Goal: Navigation & Orientation: Find specific page/section

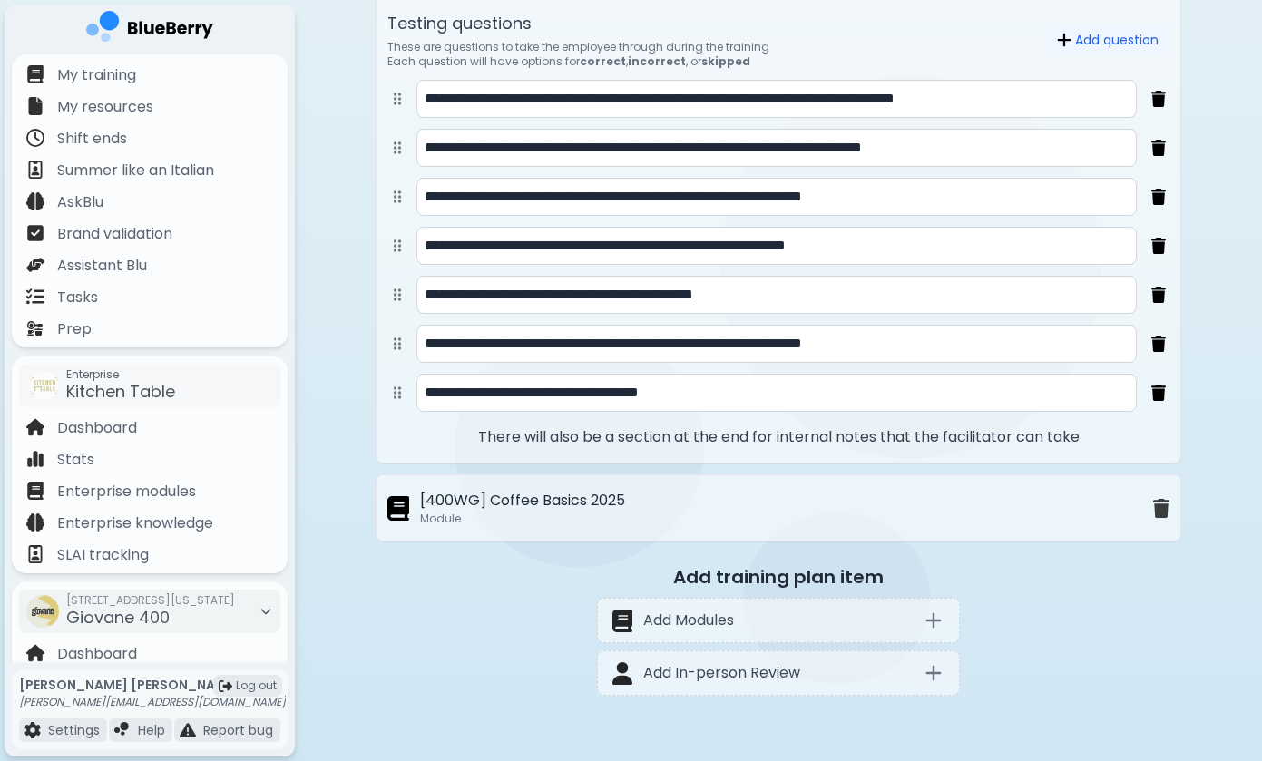
scroll to position [1339, 0]
click at [459, 519] on p "Module" at bounding box center [522, 519] width 205 height 15
click at [81, 466] on p "Stats" at bounding box center [75, 460] width 37 height 22
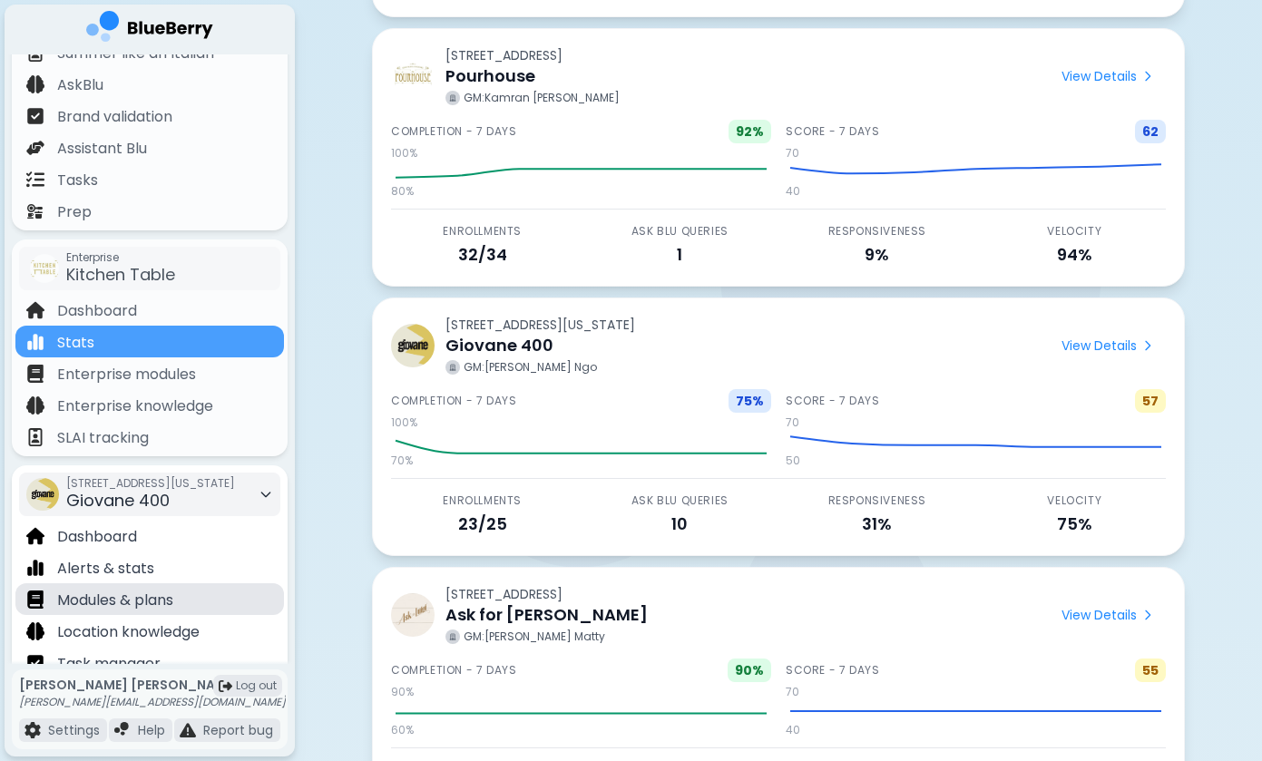
scroll to position [133, 0]
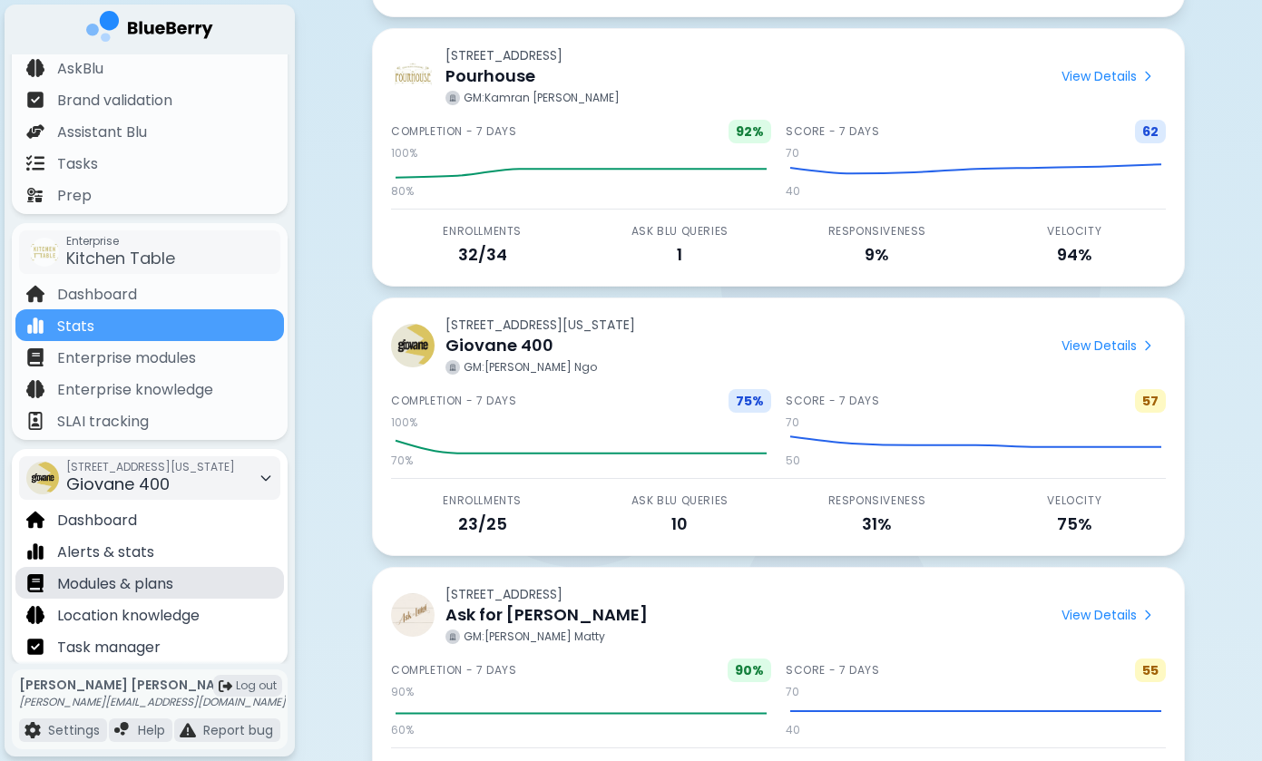
click at [131, 589] on p "Modules & plans" at bounding box center [115, 584] width 116 height 22
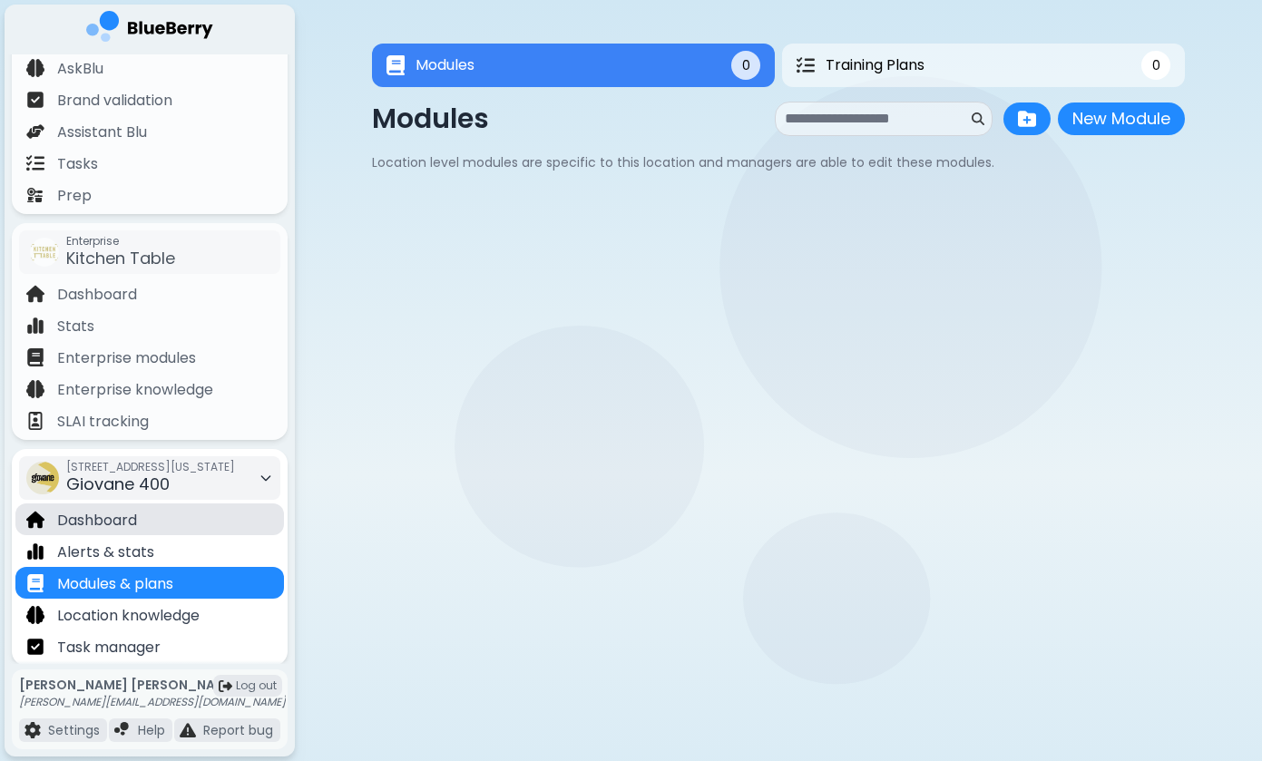
click at [132, 518] on p "Dashboard" at bounding box center [97, 521] width 80 height 22
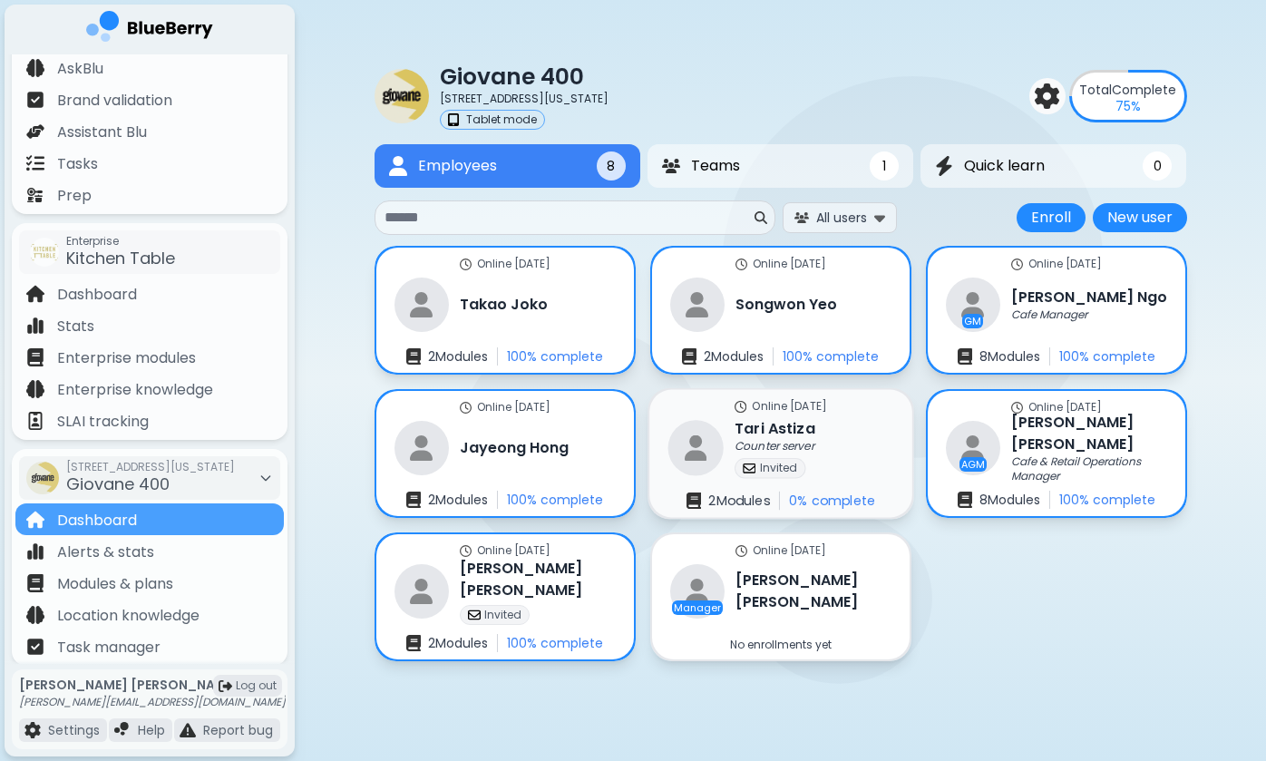
click at [723, 463] on img at bounding box center [695, 447] width 55 height 55
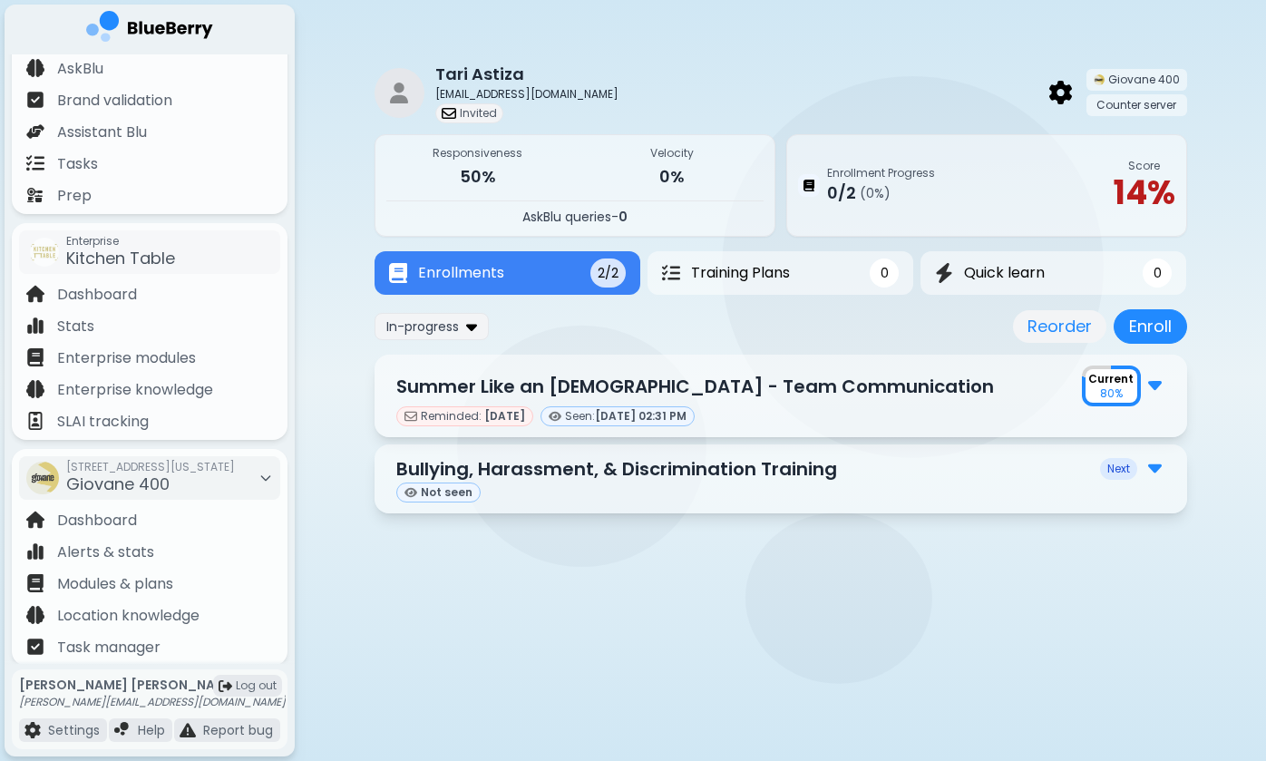
click at [1155, 384] on img at bounding box center [1155, 384] width 14 height 24
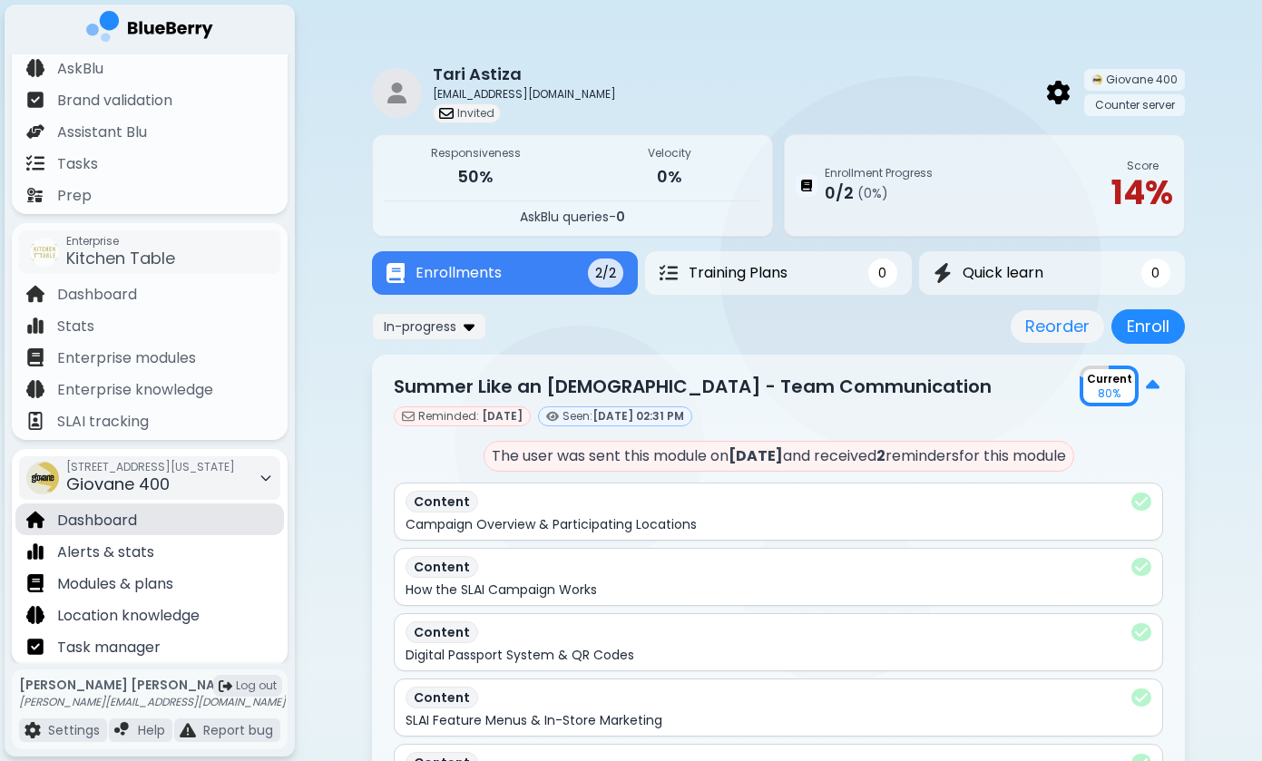
click at [153, 522] on div "Dashboard" at bounding box center [149, 519] width 268 height 32
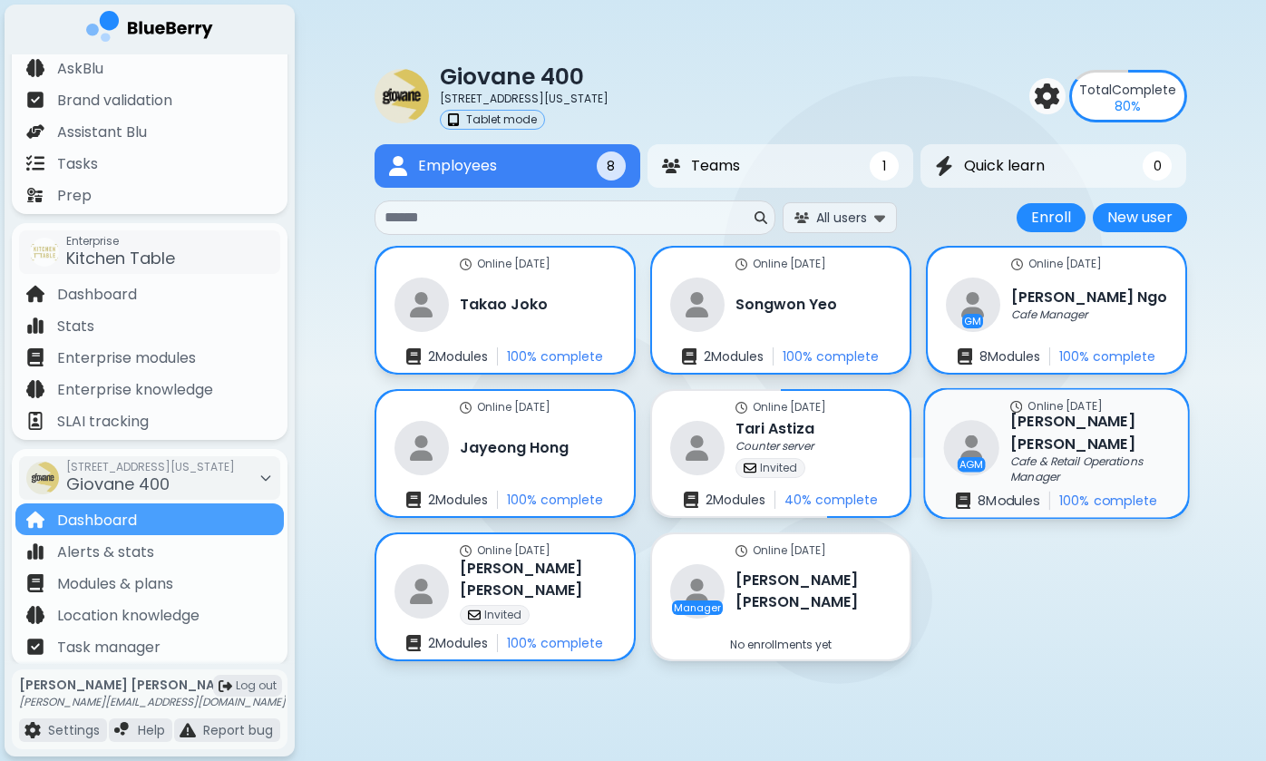
click at [1067, 454] on p "Cafe & Retail Operations Manager" at bounding box center [1085, 469] width 151 height 30
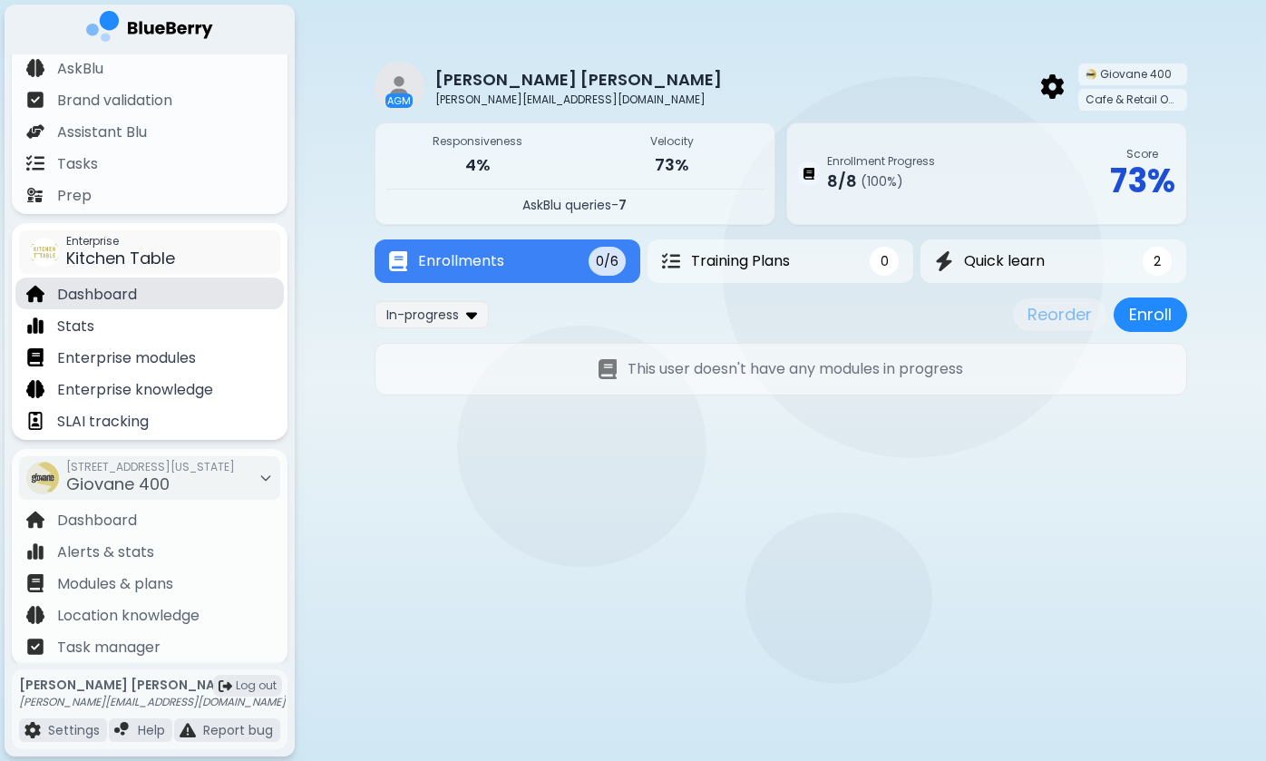
click at [125, 298] on p "Dashboard" at bounding box center [97, 295] width 80 height 22
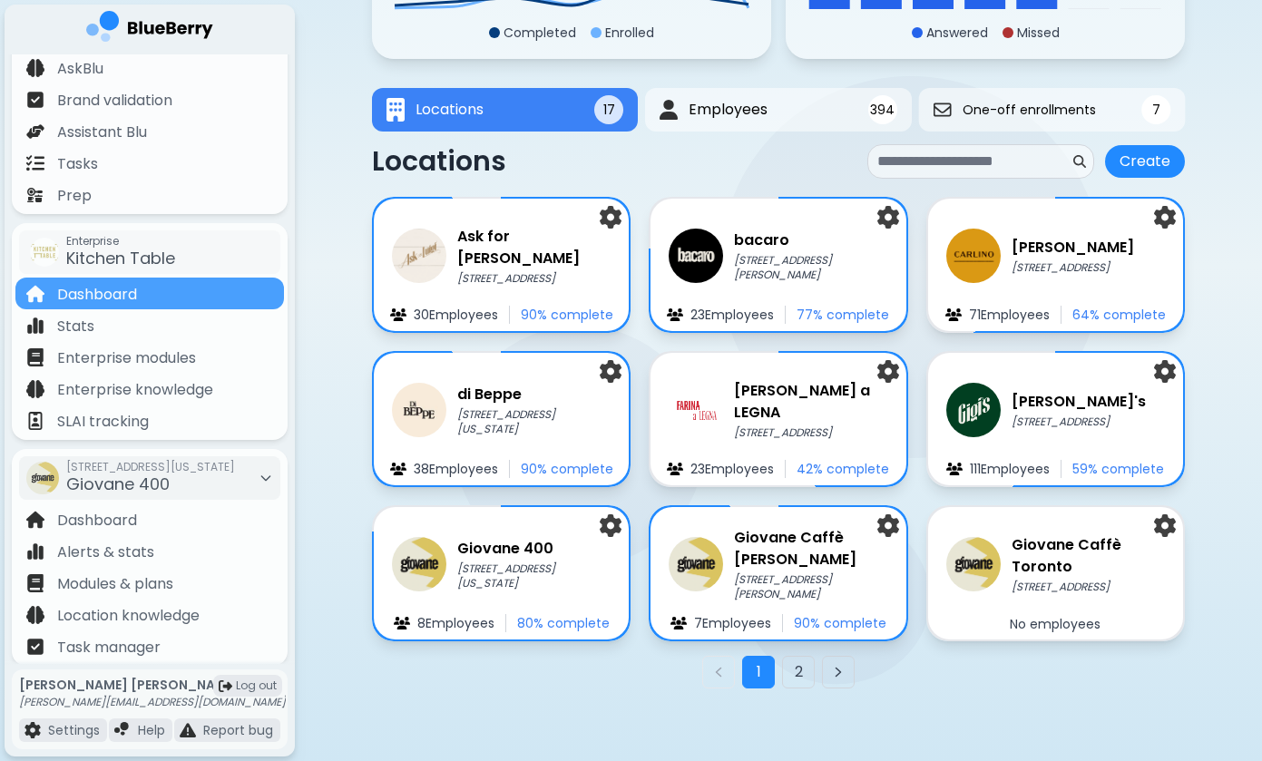
scroll to position [229, 0]
click at [471, 728] on div "Kitchen Table Total Complete 68 % Modules Completed Enrolled AskBlu Answered Mi…" at bounding box center [778, 266] width 813 height 989
click at [1053, 574] on h3 "Giovane Caffè Toronto" at bounding box center [1088, 555] width 157 height 44
click at [723, 558] on div "Giovane Caffè [PERSON_NAME] [STREET_ADDRESS][PERSON_NAME]" at bounding box center [778, 564] width 223 height 76
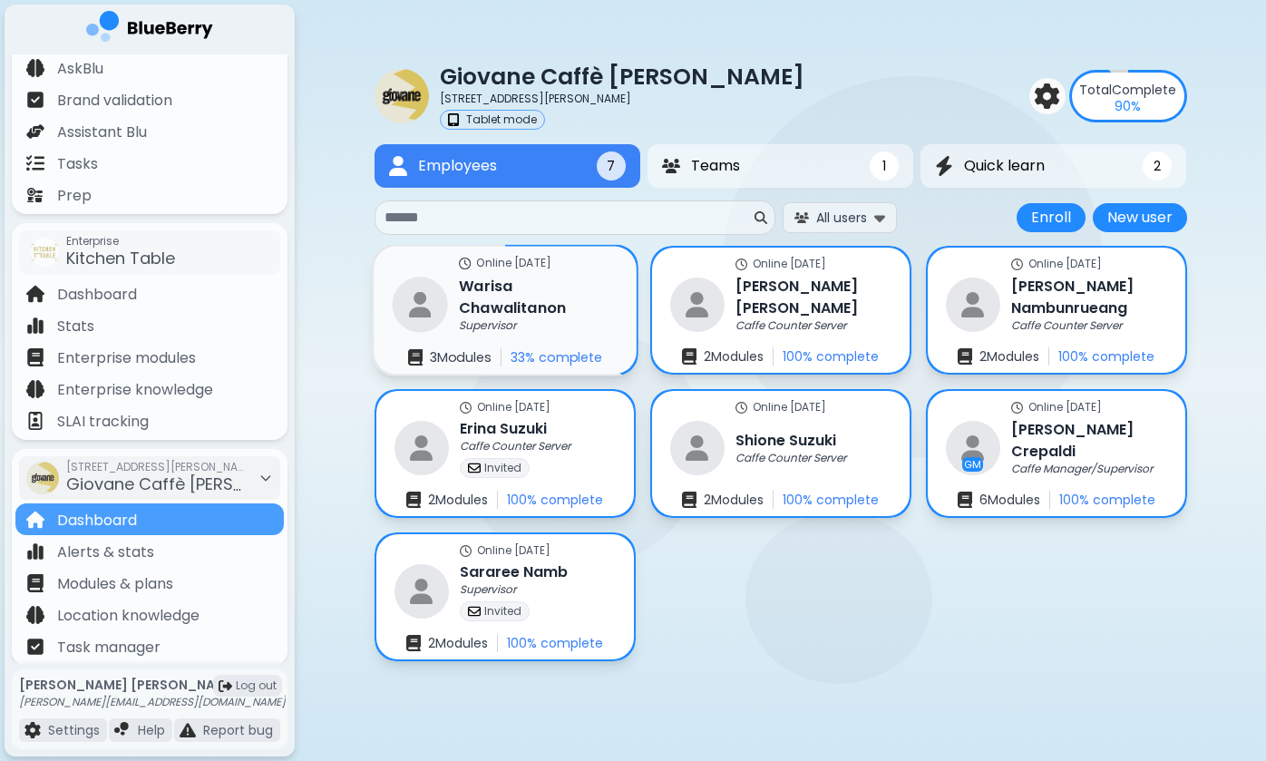
click at [496, 307] on h3 "[PERSON_NAME]" at bounding box center [538, 297] width 159 height 44
click at [439, 288] on img at bounding box center [419, 304] width 55 height 55
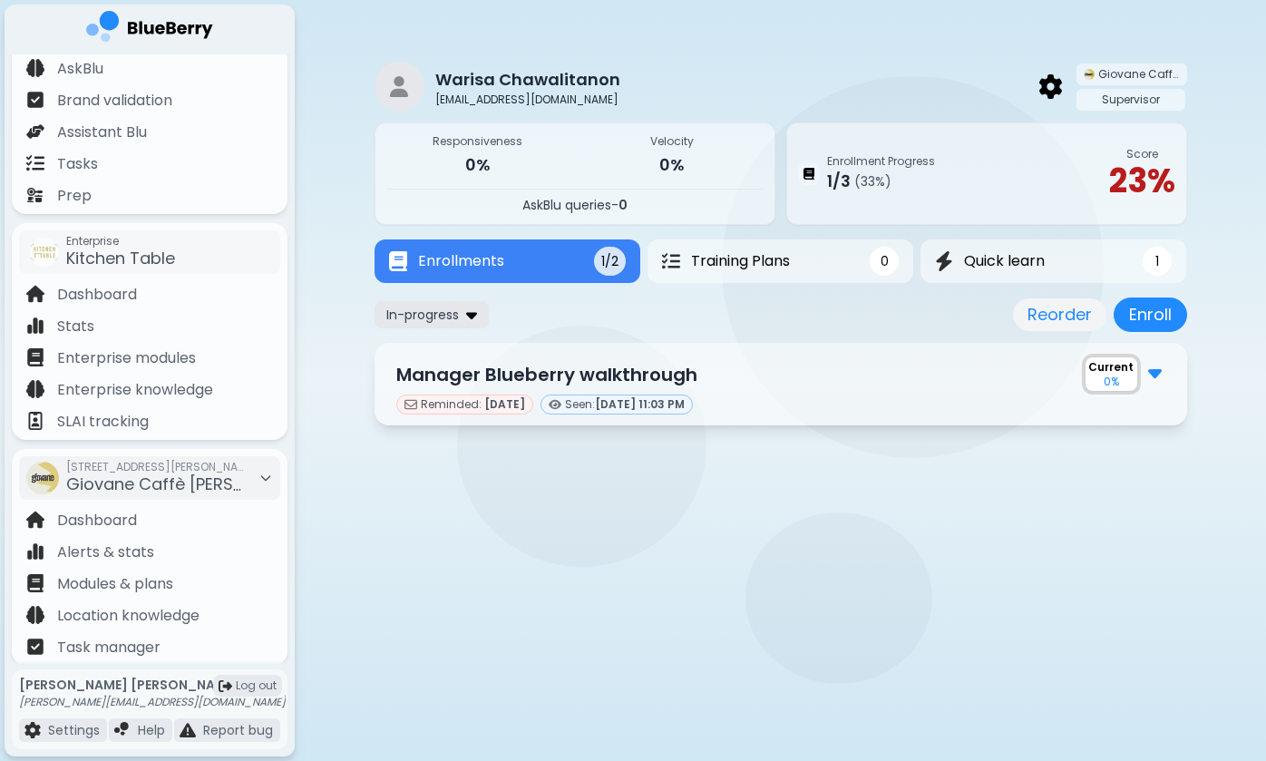
click at [470, 313] on img at bounding box center [471, 314] width 11 height 17
click at [470, 313] on img at bounding box center [471, 315] width 11 height 17
click at [567, 327] on div "In-progress Reorder Enroll" at bounding box center [781, 314] width 813 height 34
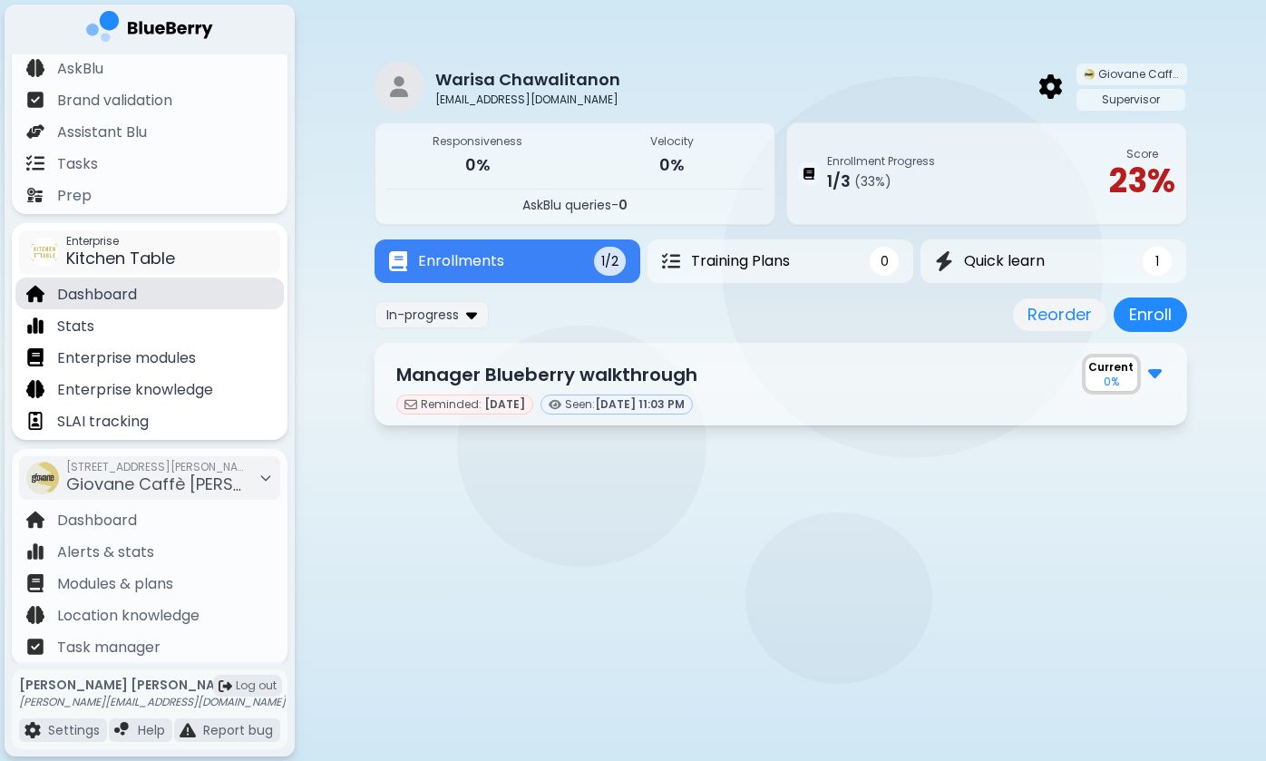
click at [115, 298] on p "Dashboard" at bounding box center [97, 295] width 80 height 22
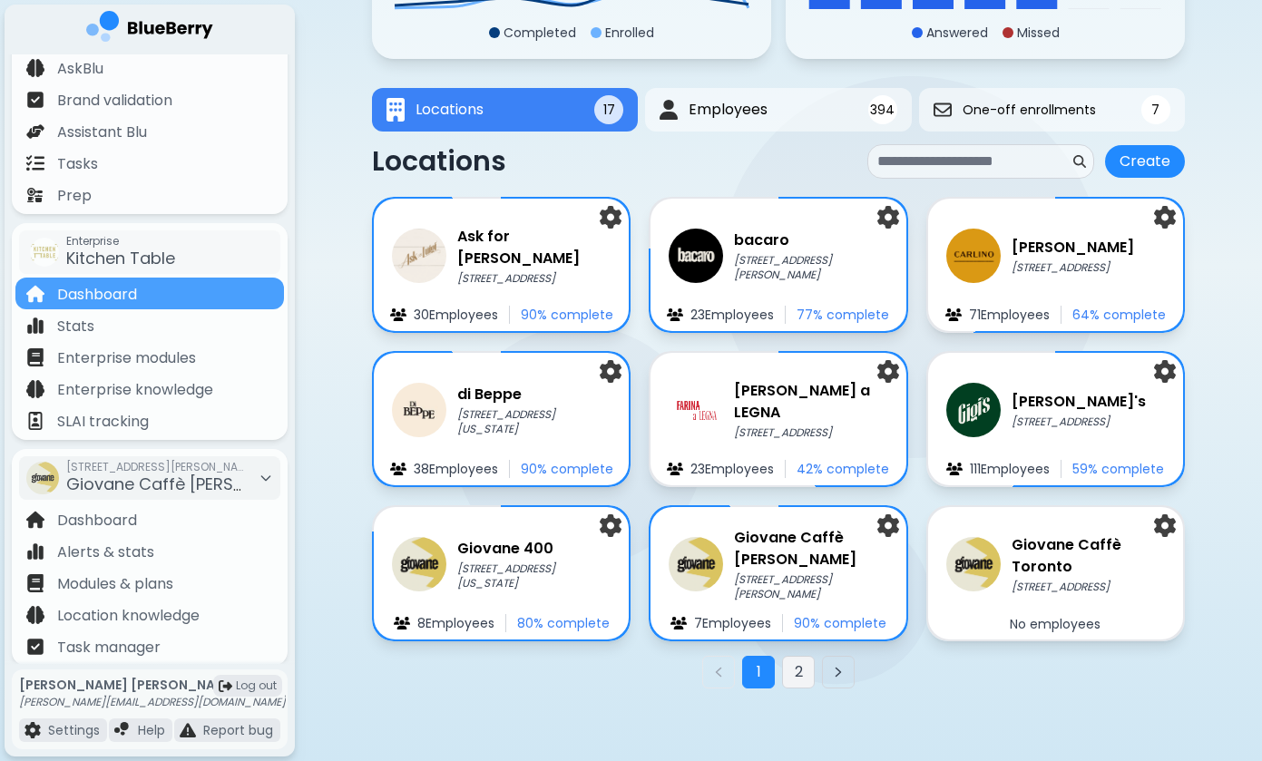
click at [793, 666] on button "2" at bounding box center [798, 672] width 33 height 33
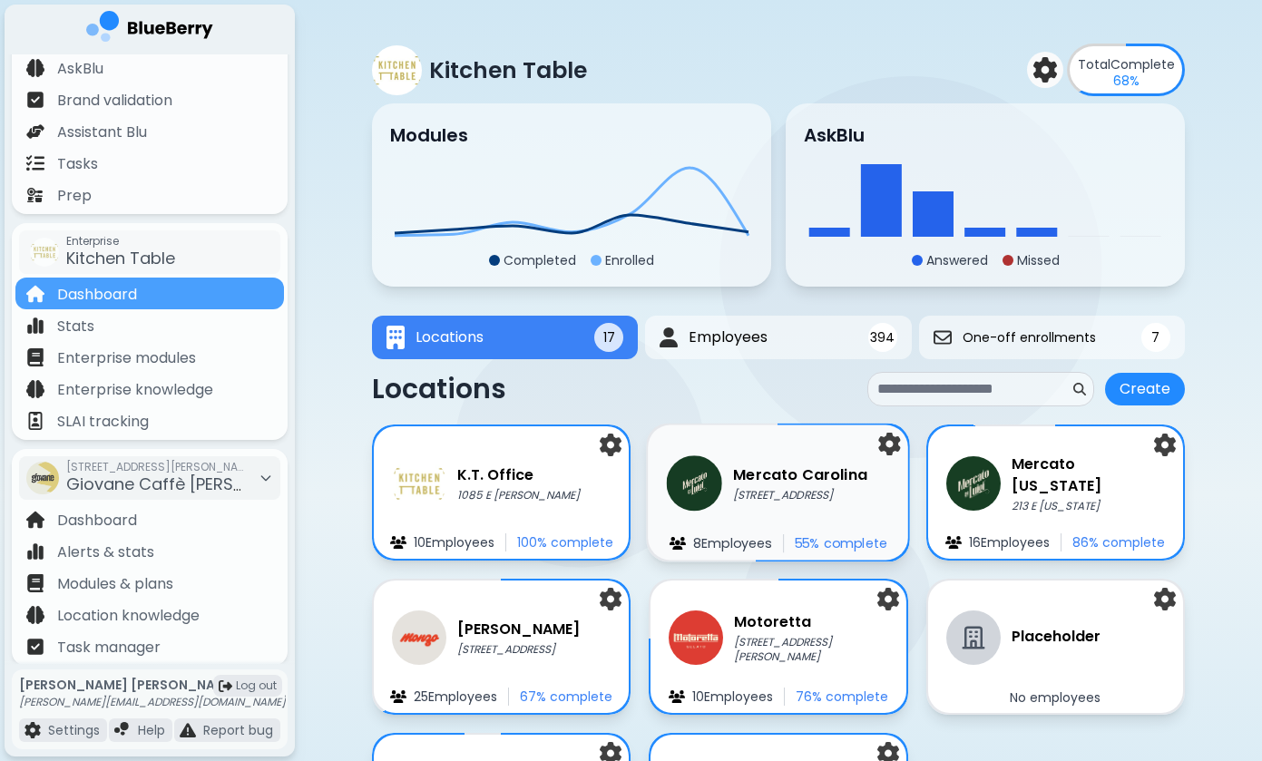
click at [770, 497] on p "[STREET_ADDRESS]" at bounding box center [800, 495] width 134 height 15
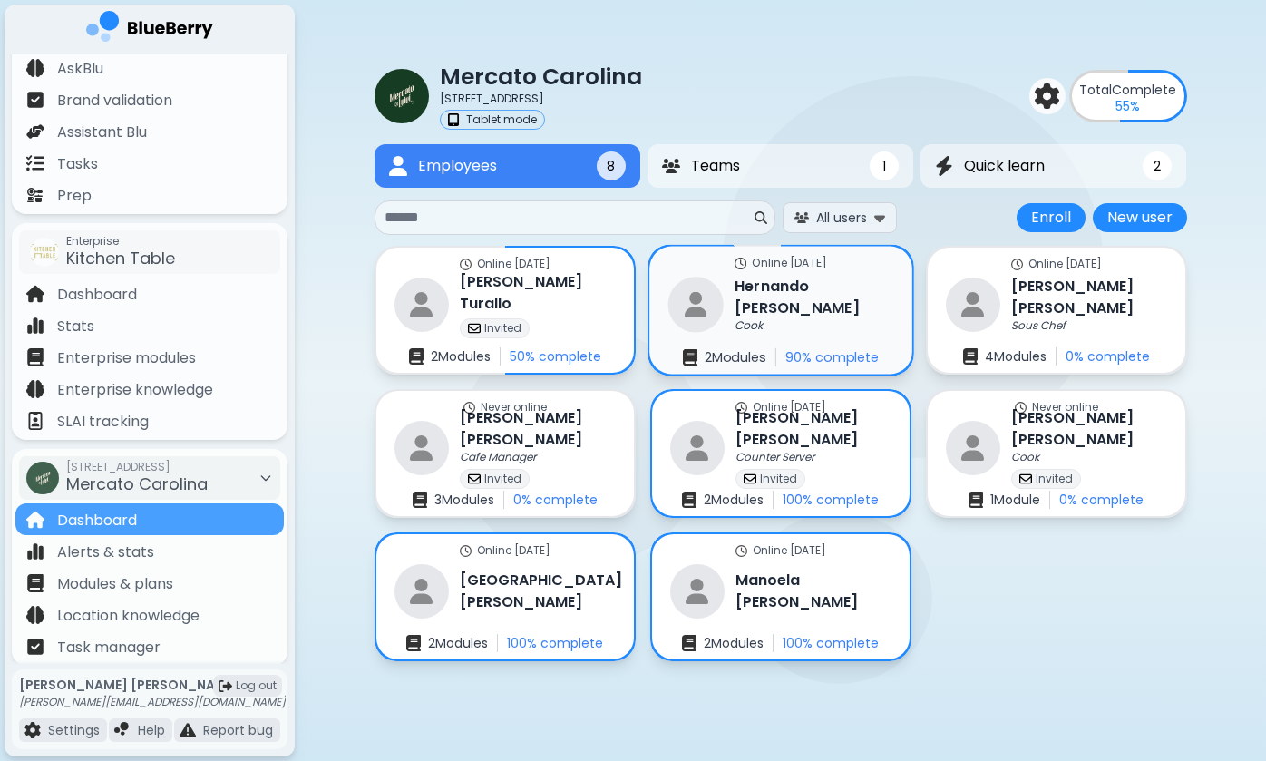
click at [717, 319] on img at bounding box center [695, 304] width 55 height 55
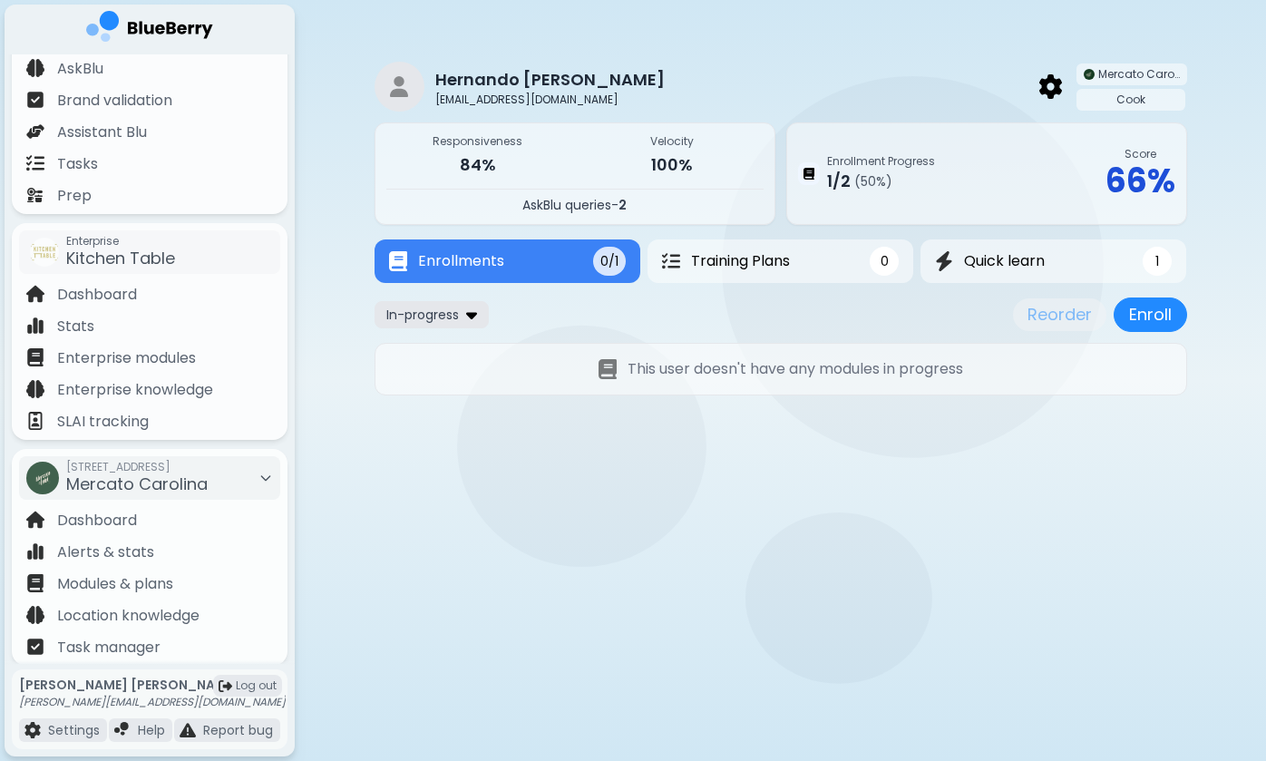
click at [470, 314] on img at bounding box center [471, 314] width 11 height 17
click at [462, 348] on button "All" at bounding box center [432, 349] width 104 height 27
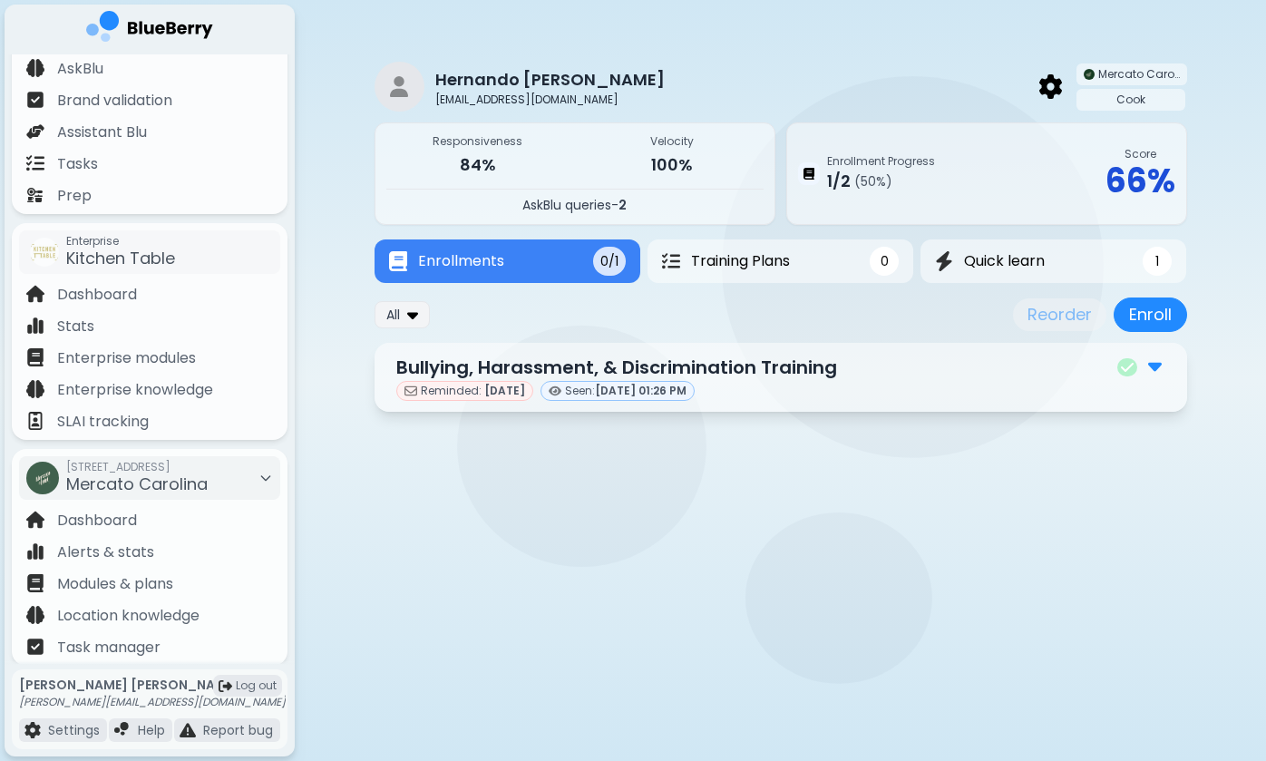
click at [576, 264] on button "Enrollments 0/1" at bounding box center [508, 261] width 266 height 44
click at [987, 252] on span "Quick learn" at bounding box center [1003, 261] width 83 height 22
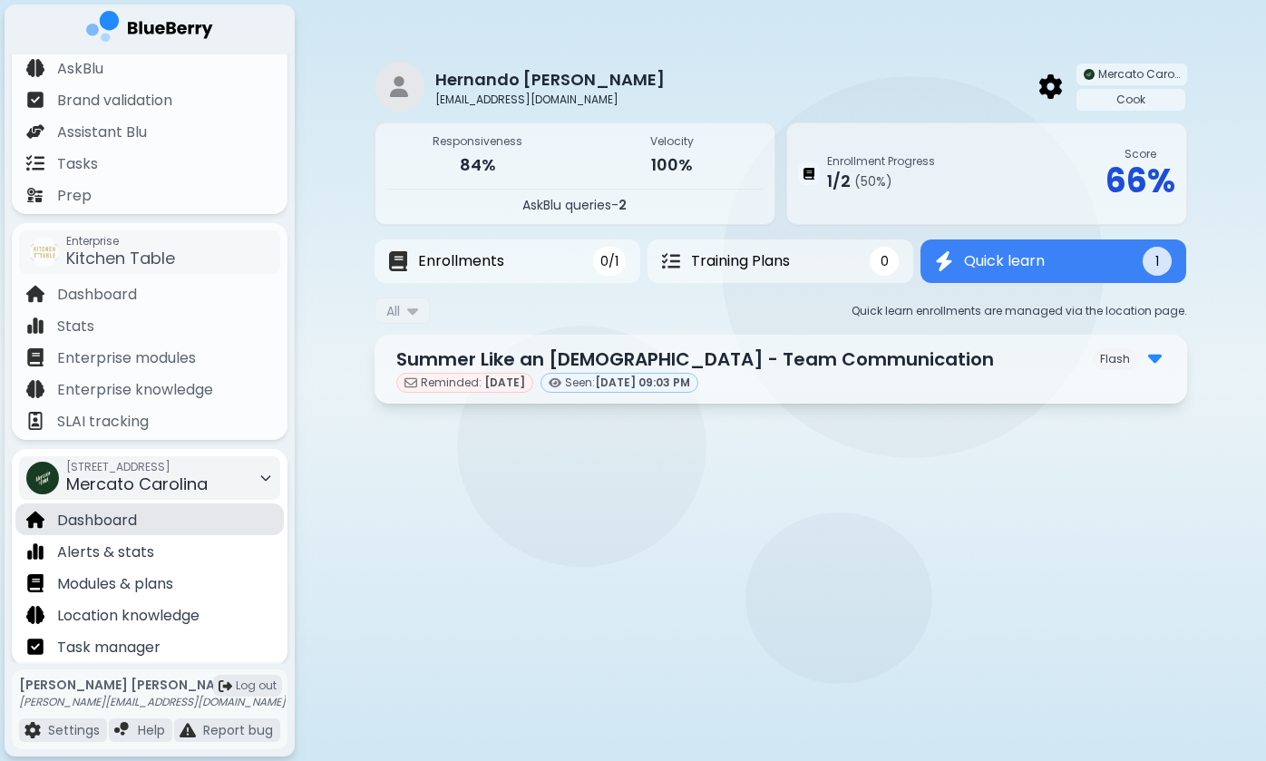
click at [115, 508] on div "Dashboard" at bounding box center [149, 519] width 268 height 32
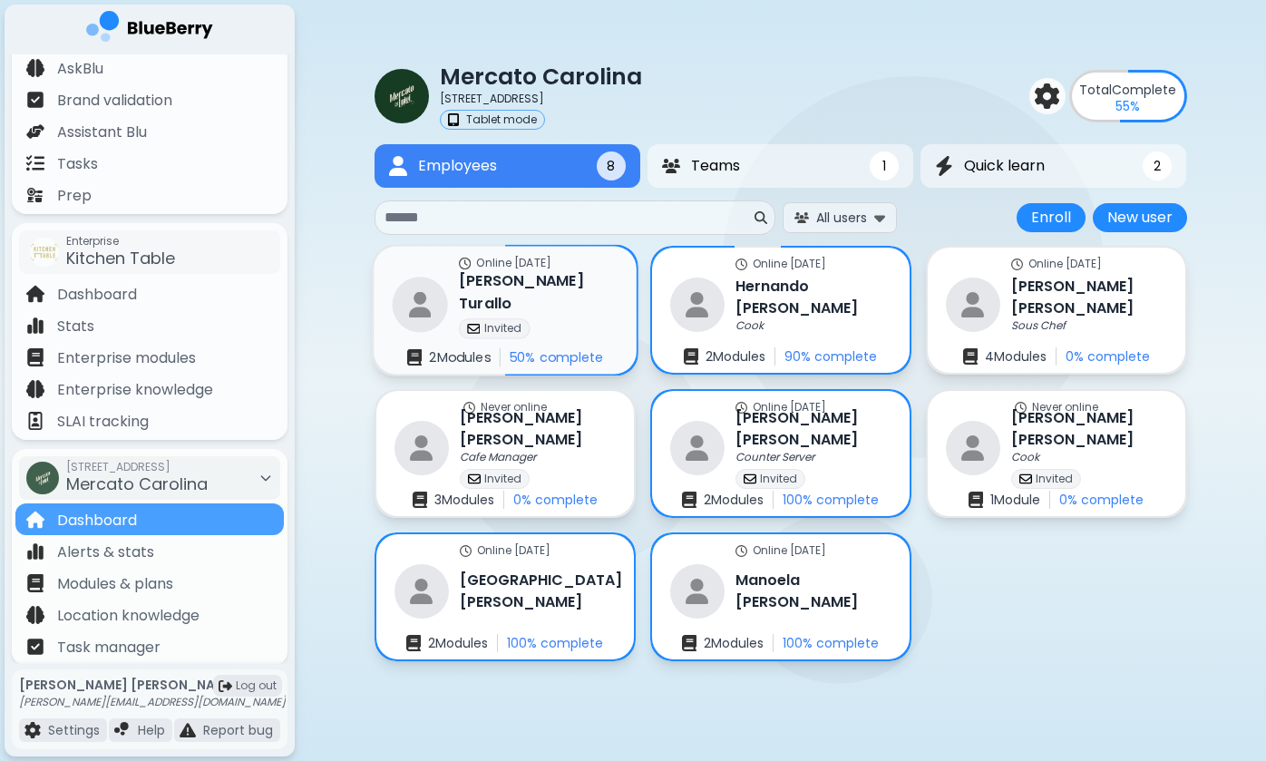
click at [520, 321] on p "Invited" at bounding box center [502, 328] width 38 height 15
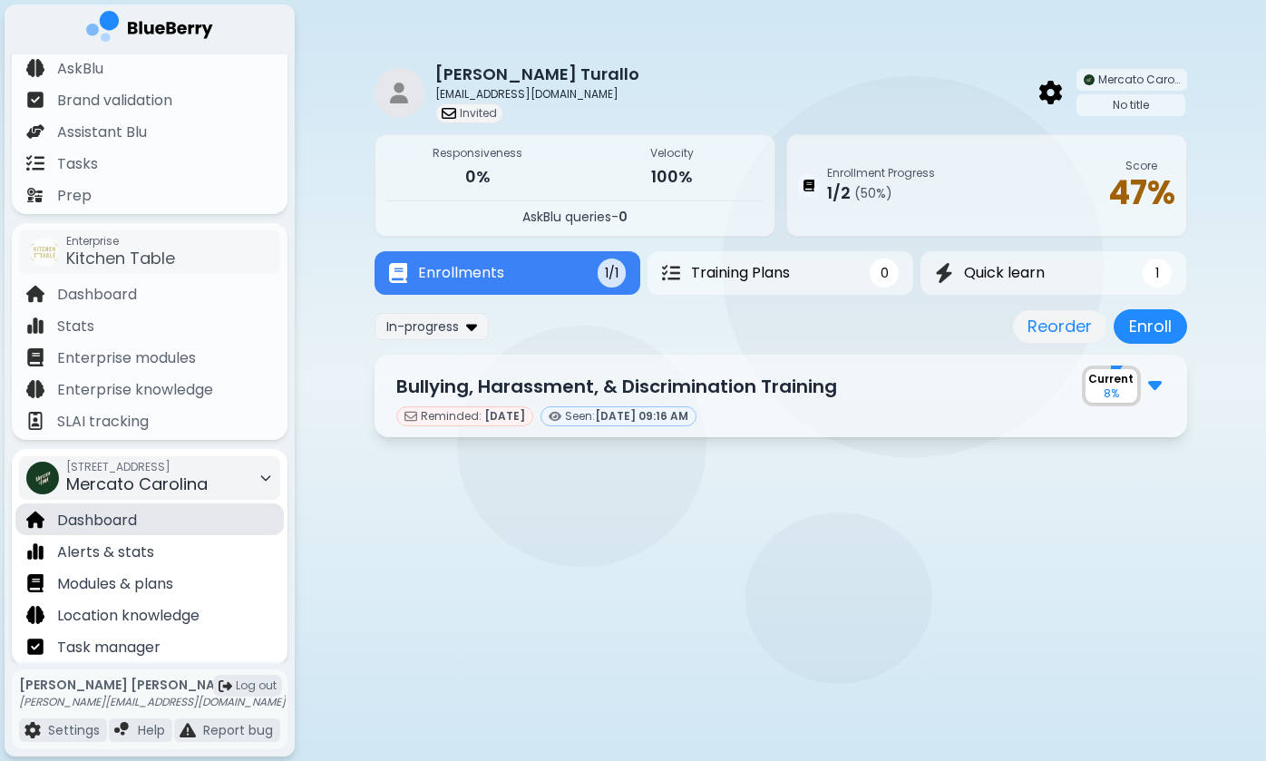
click at [141, 526] on div "Dashboard" at bounding box center [149, 519] width 268 height 32
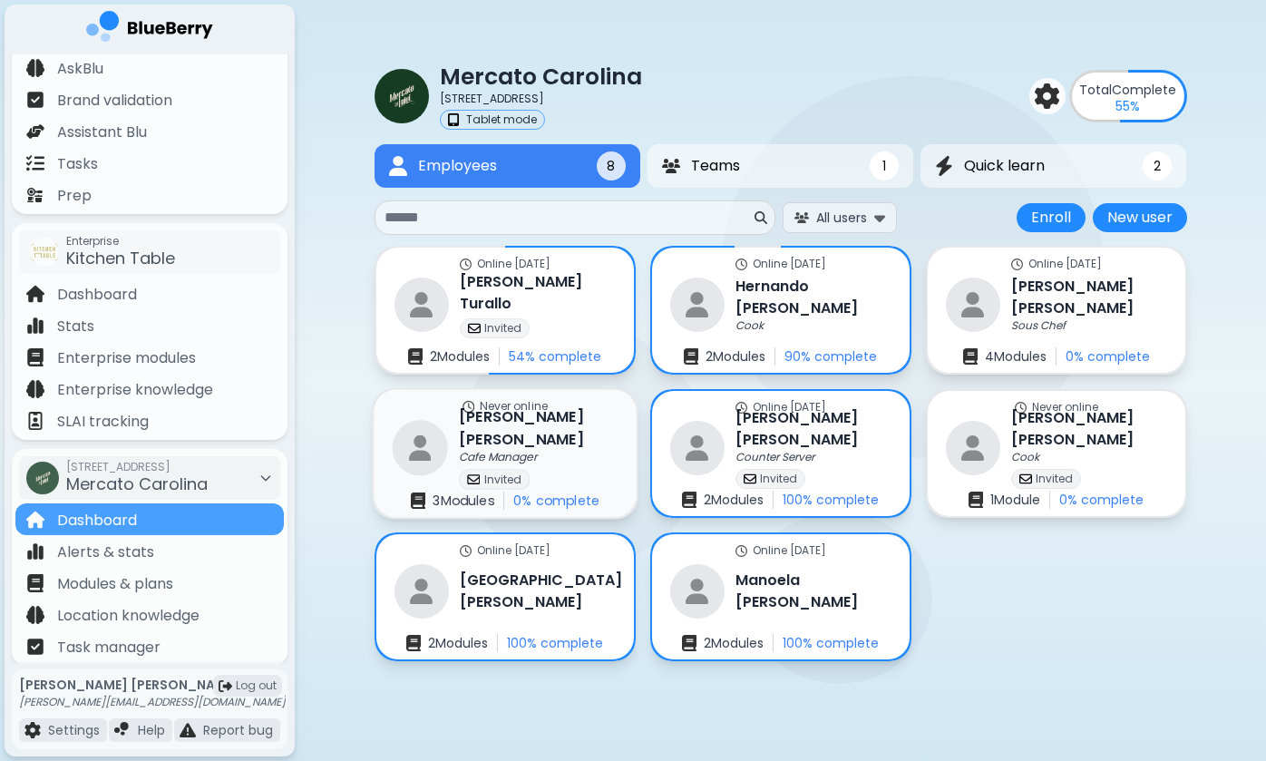
click at [531, 450] on p "Cafe Manager" at bounding box center [498, 457] width 78 height 15
